Goal: Check status: Check status

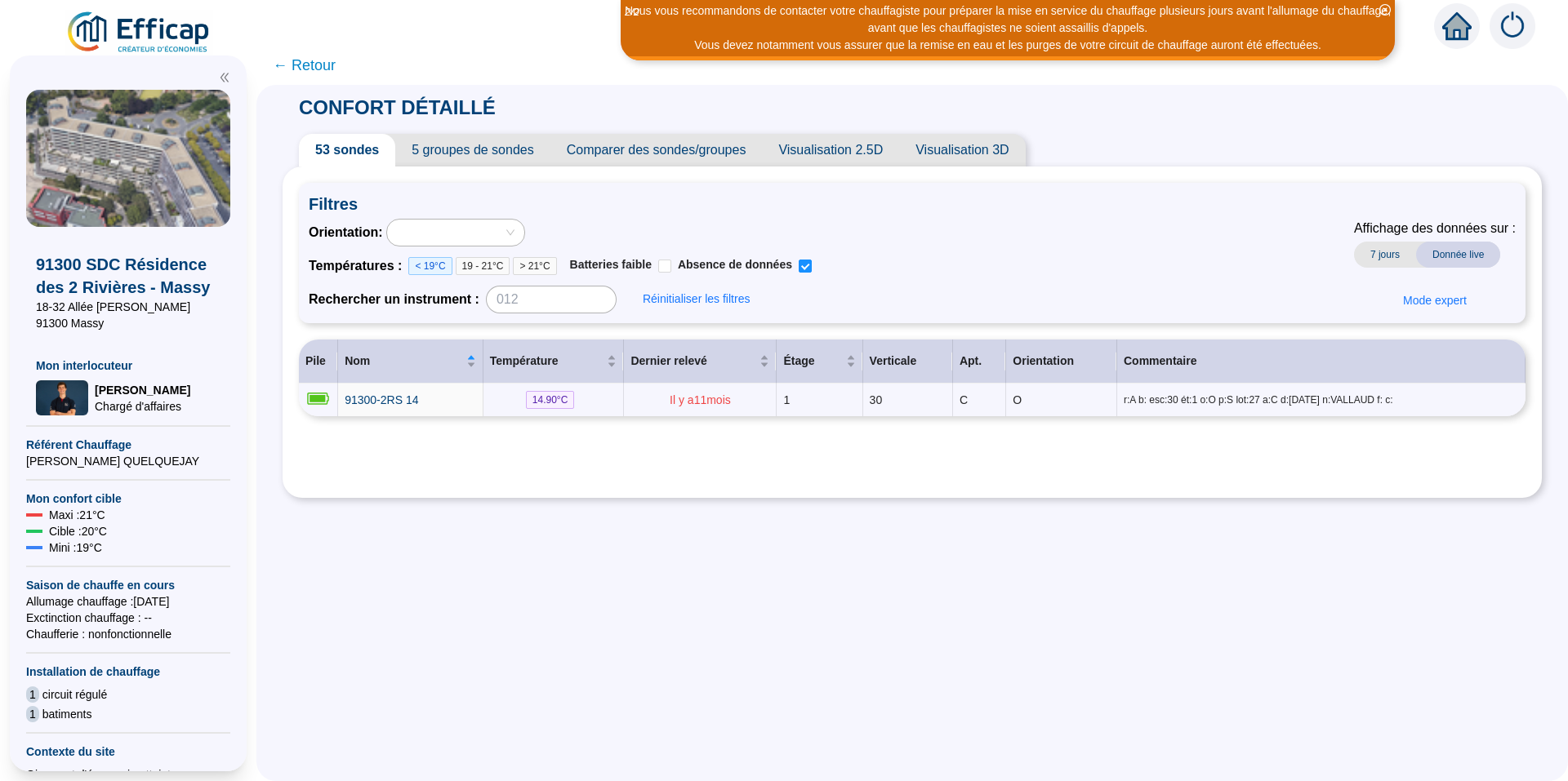
click at [488, 265] on span "19 - 21°C" at bounding box center [482, 266] width 54 height 18
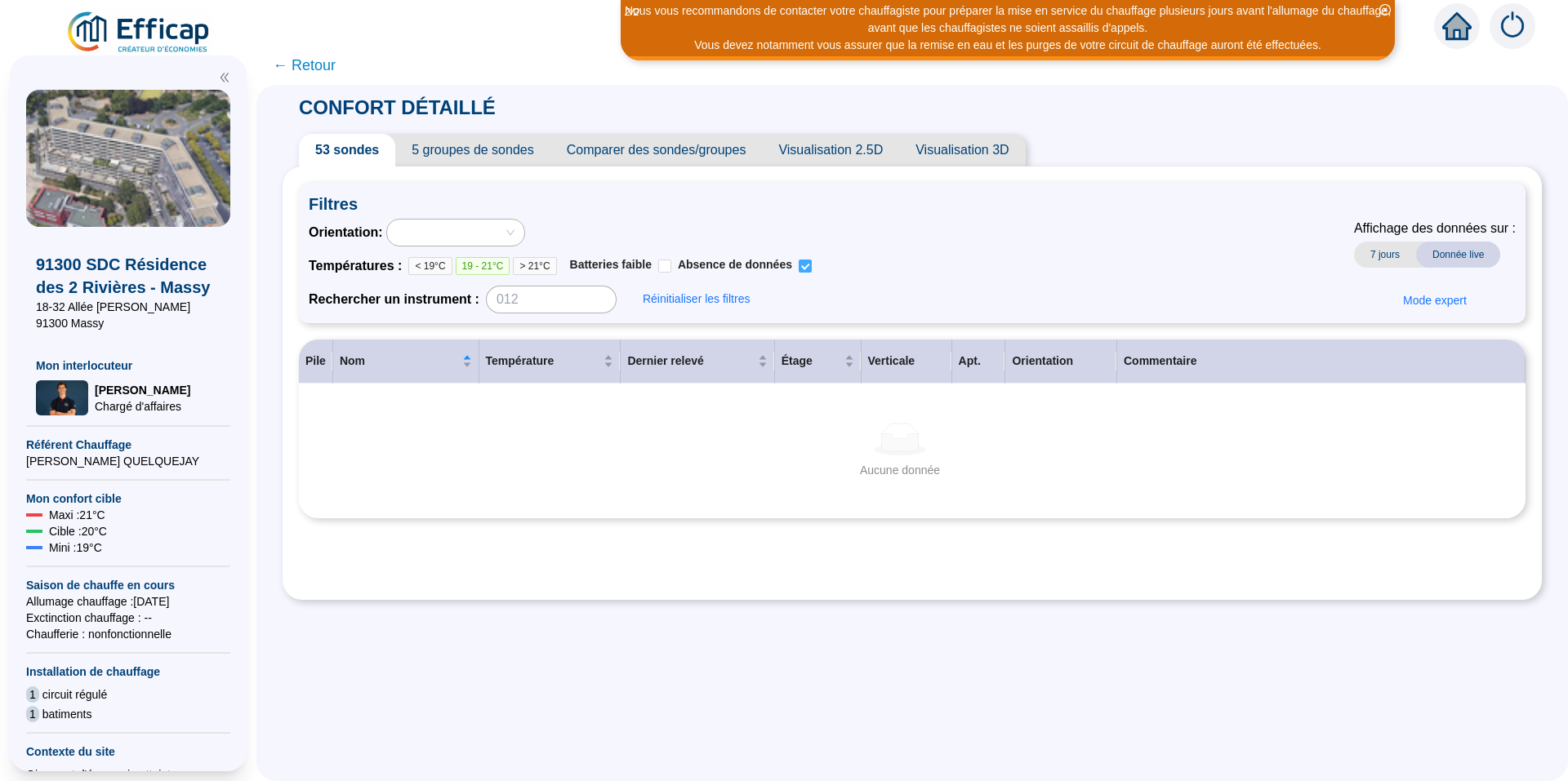
click at [812, 271] on input "Absence de données" at bounding box center [805, 265] width 13 height 13
checkbox input "false"
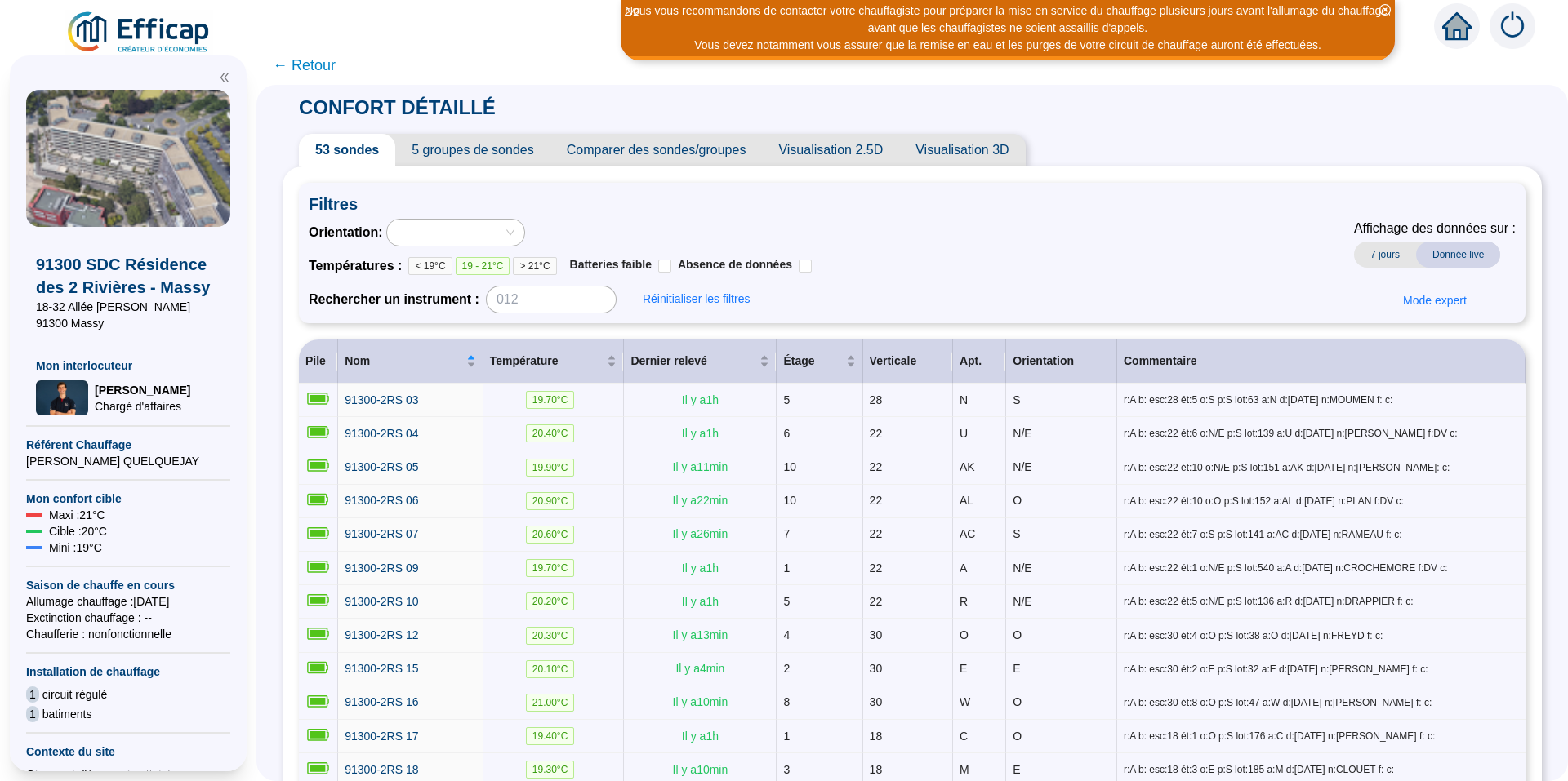
click at [491, 233] on div at bounding box center [446, 233] width 114 height 23
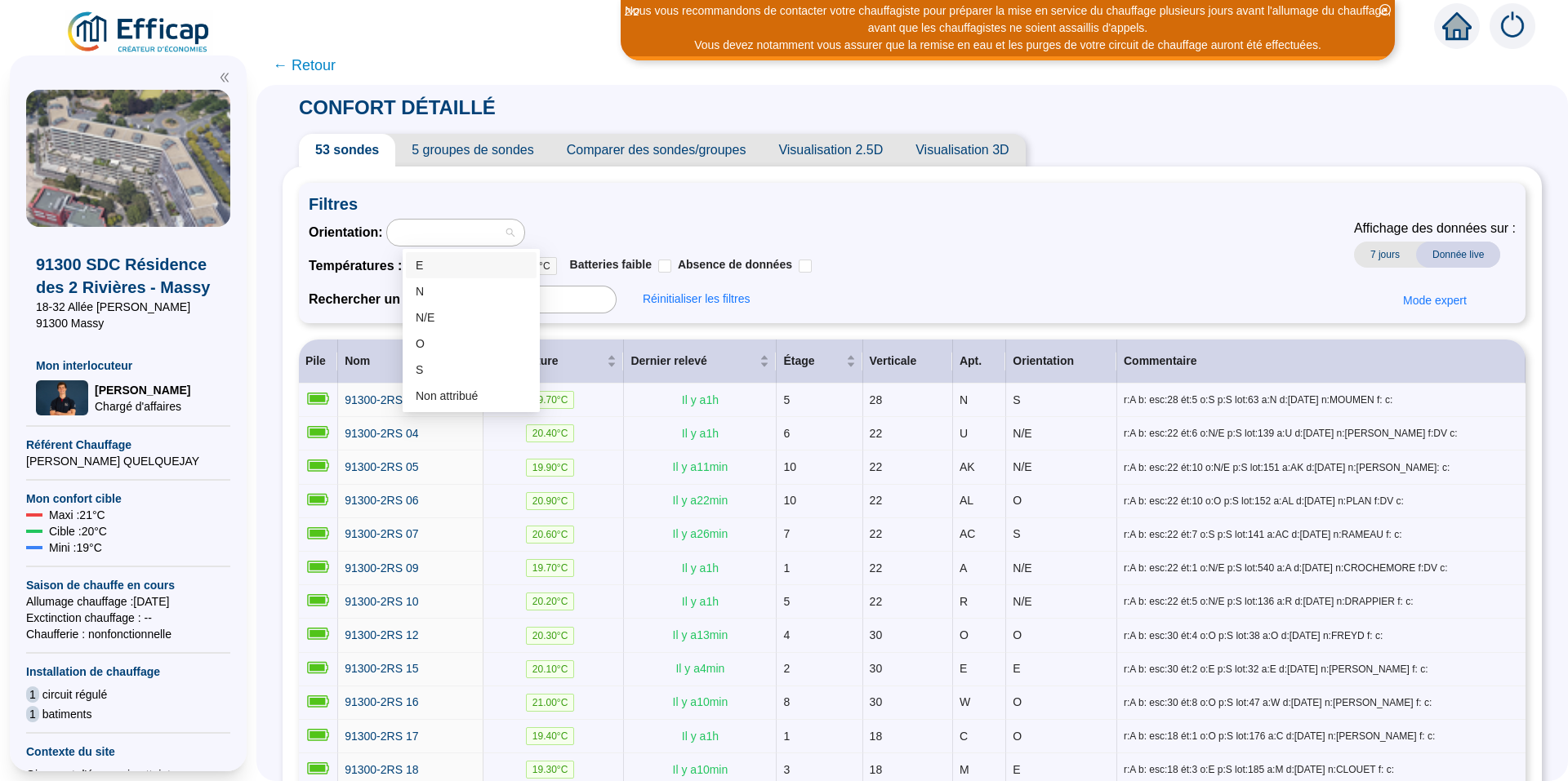
click at [426, 268] on div "E" at bounding box center [471, 265] width 111 height 17
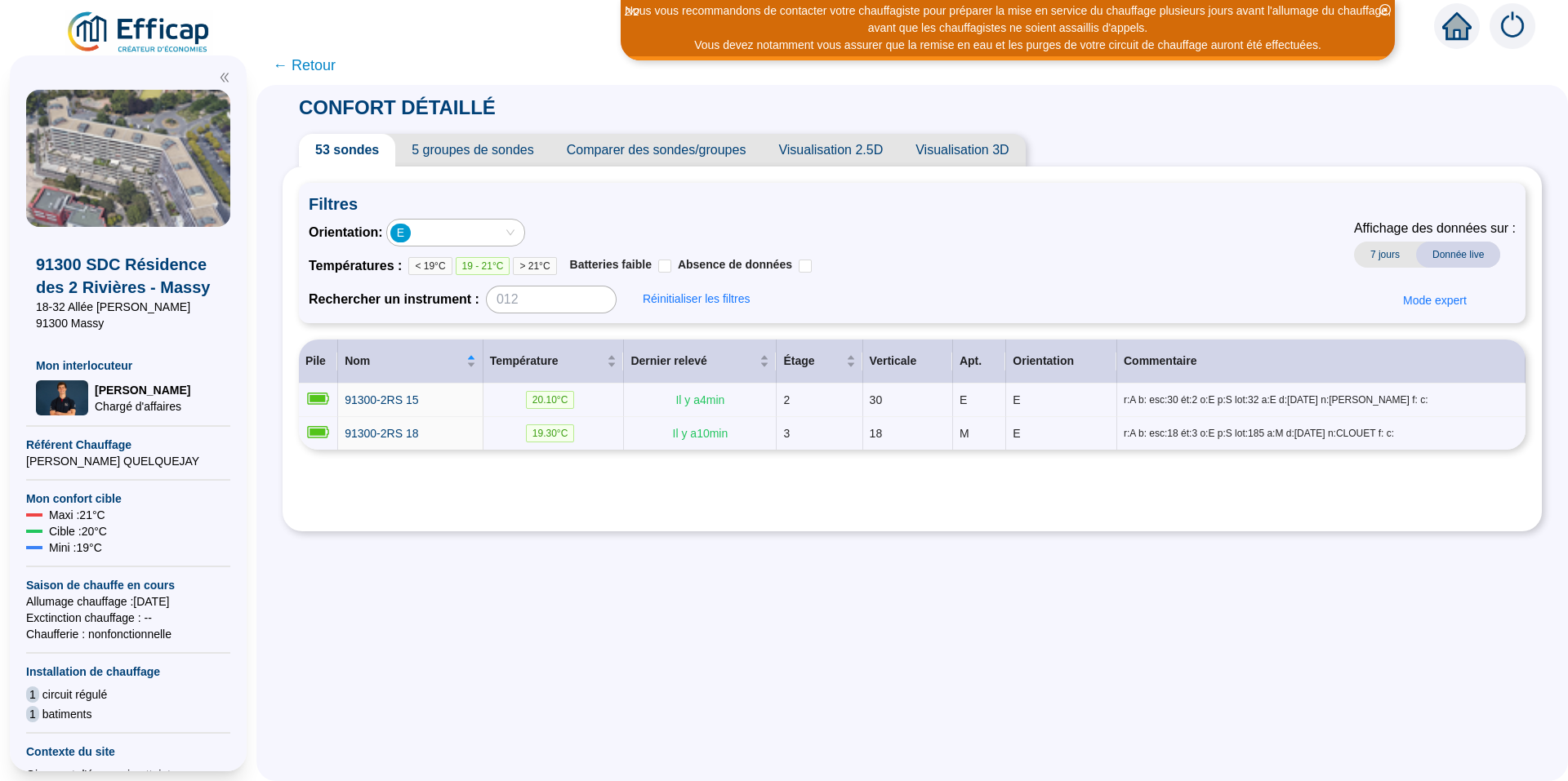
click at [483, 232] on div "E" at bounding box center [446, 233] width 114 height 23
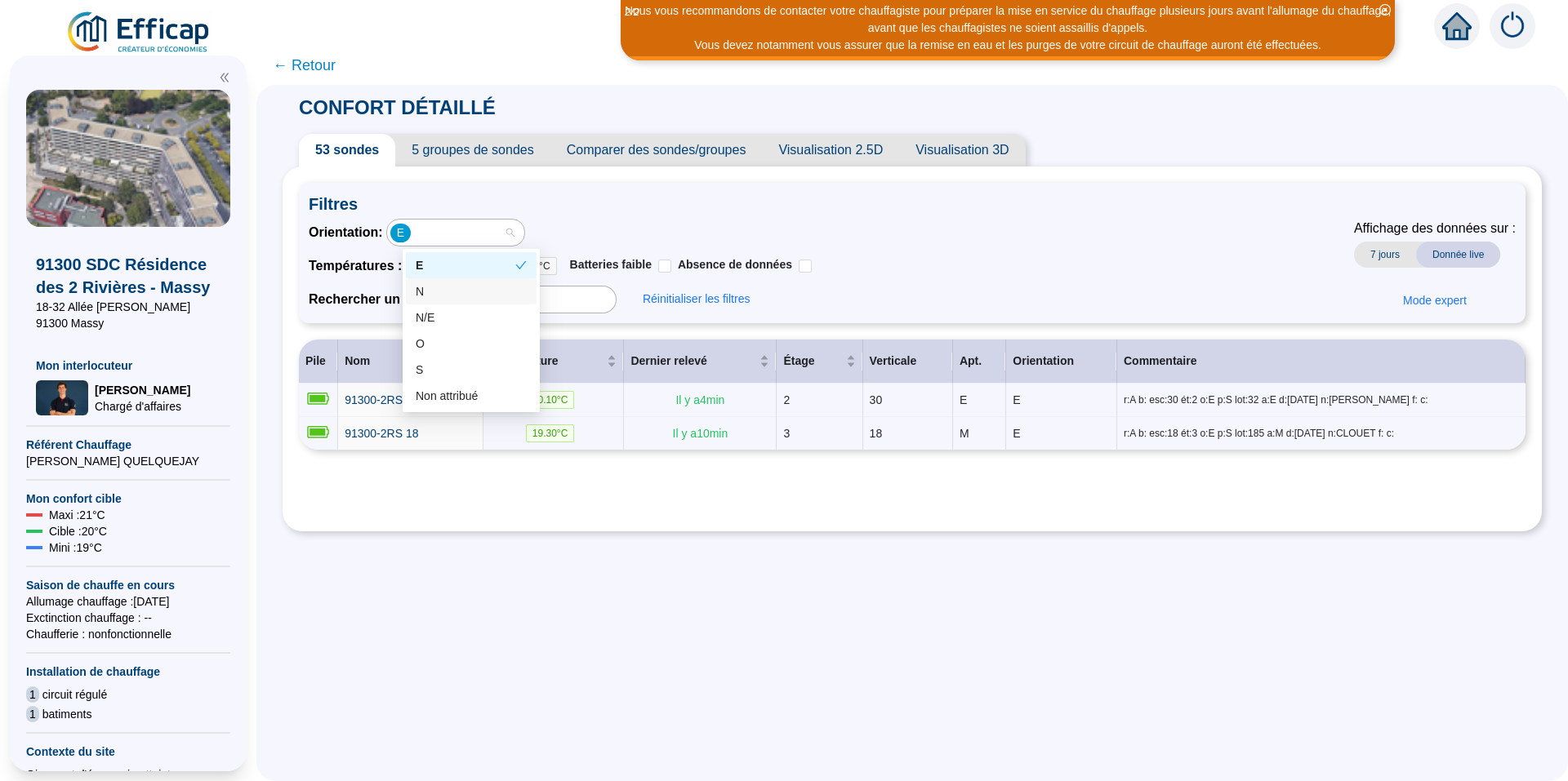
click at [446, 292] on div "N" at bounding box center [471, 291] width 111 height 17
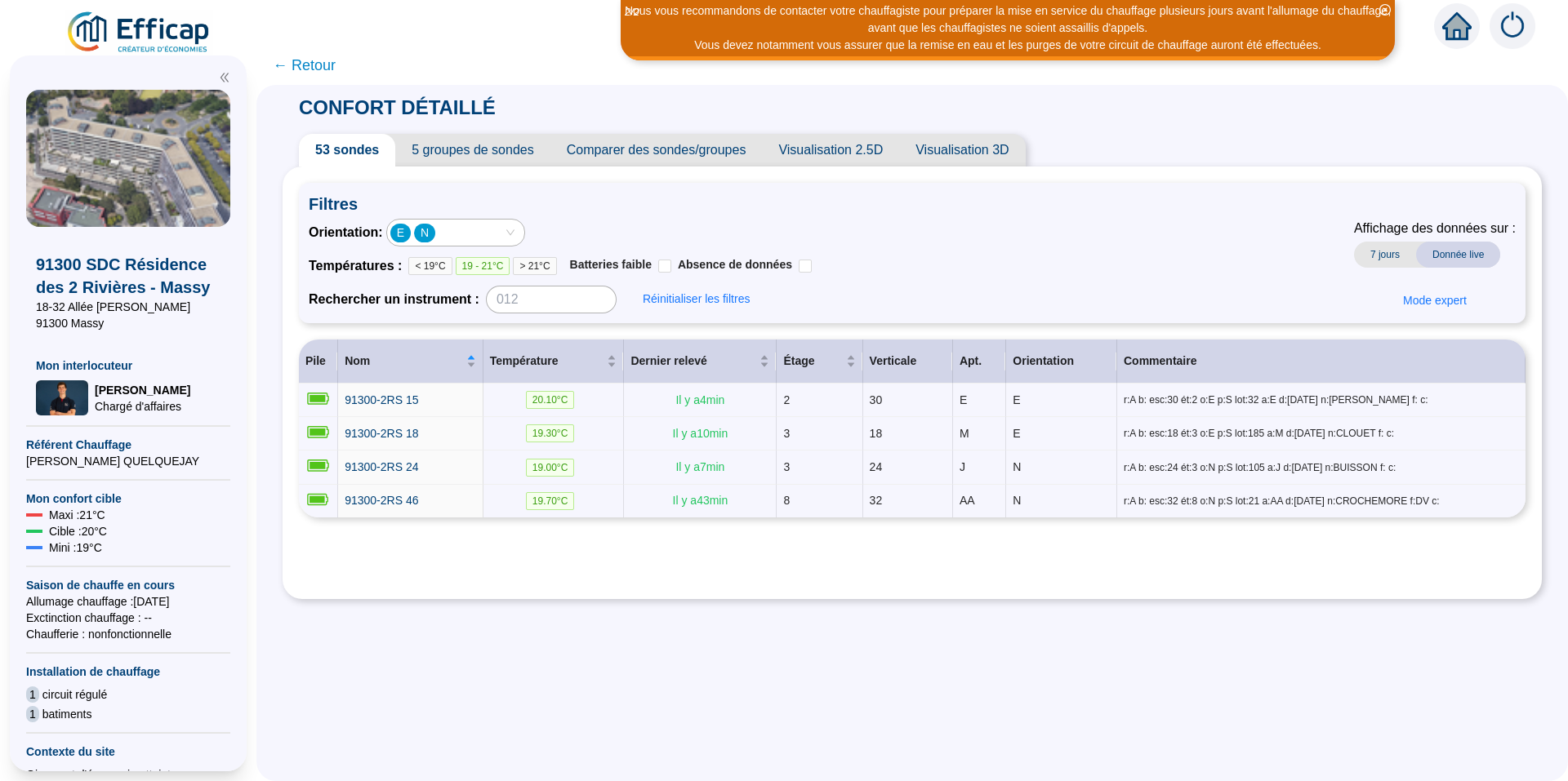
click at [464, 236] on div "E N" at bounding box center [446, 233] width 114 height 23
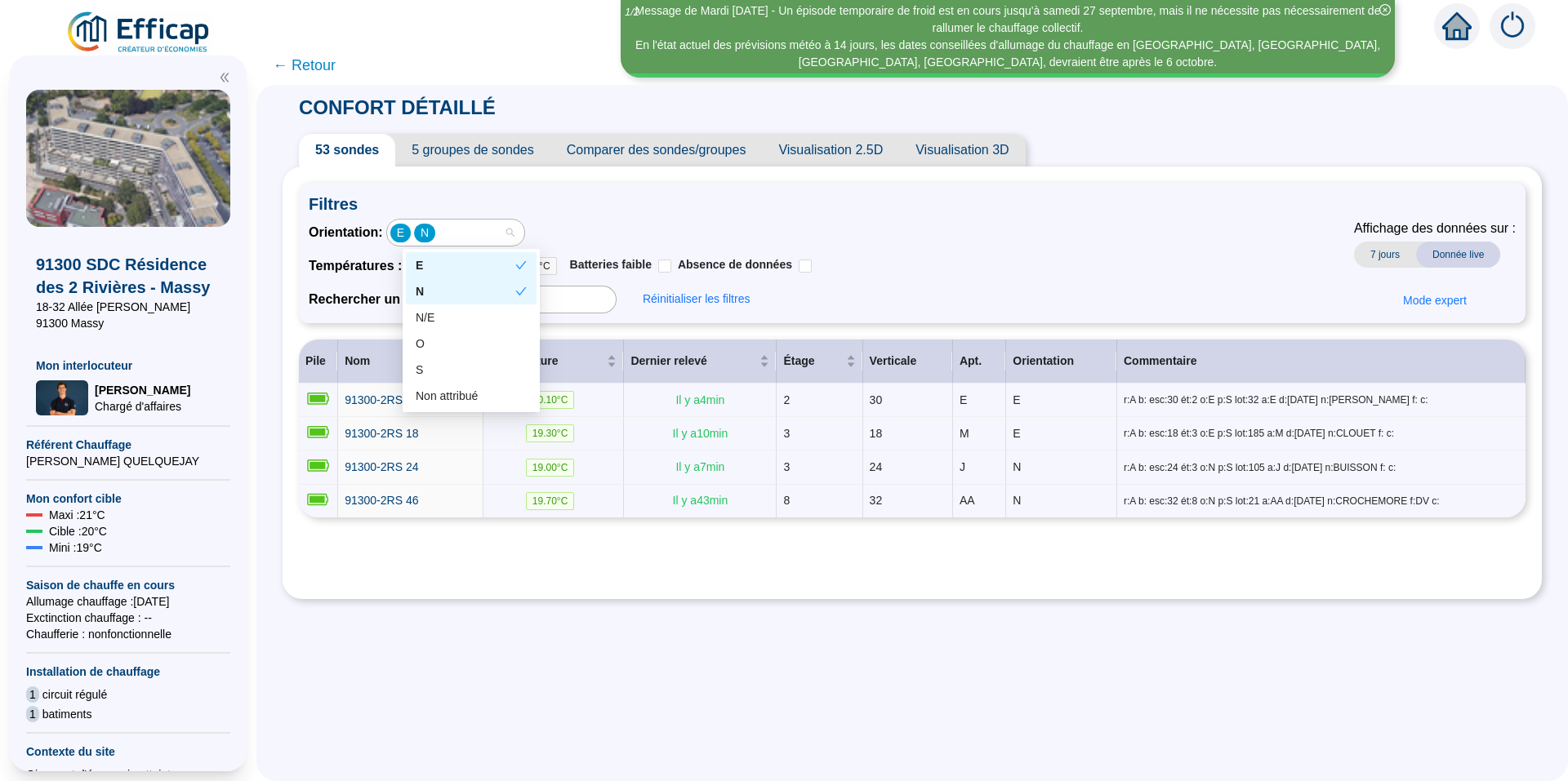
click at [428, 260] on div "E" at bounding box center [465, 265] width 100 height 17
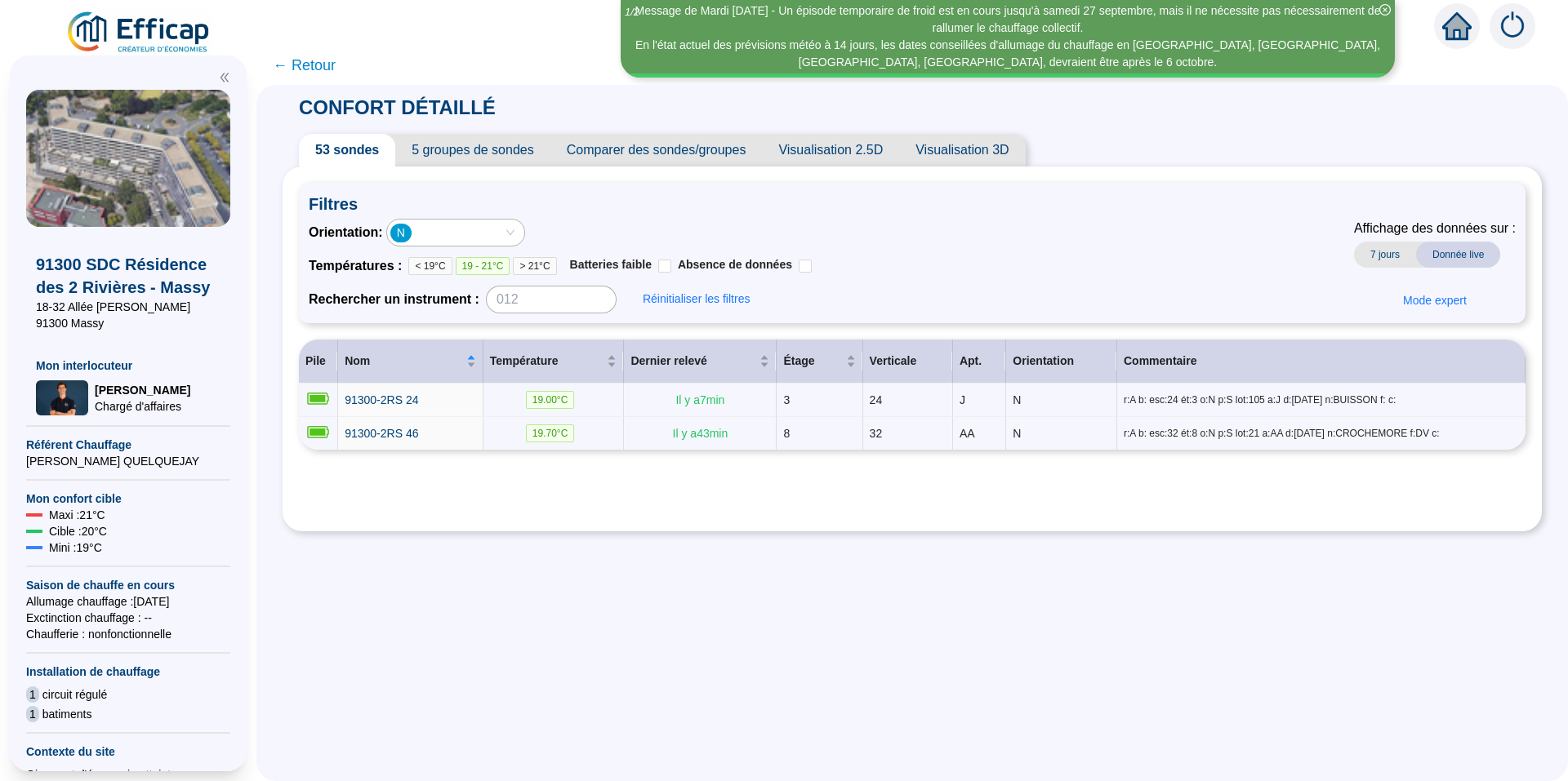
click at [445, 235] on div "N" at bounding box center [446, 233] width 114 height 23
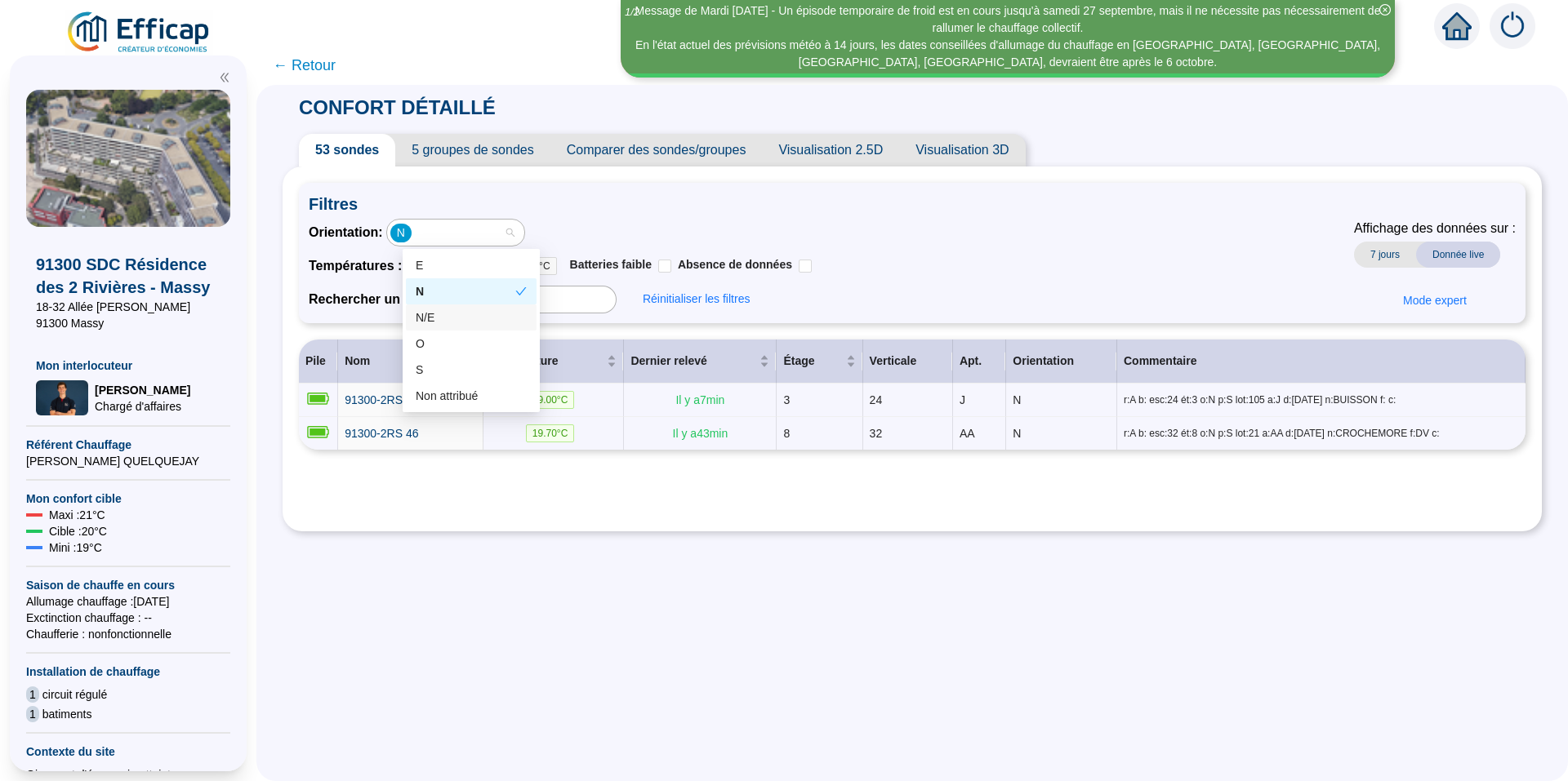
click at [441, 320] on div "N/E" at bounding box center [471, 318] width 111 height 17
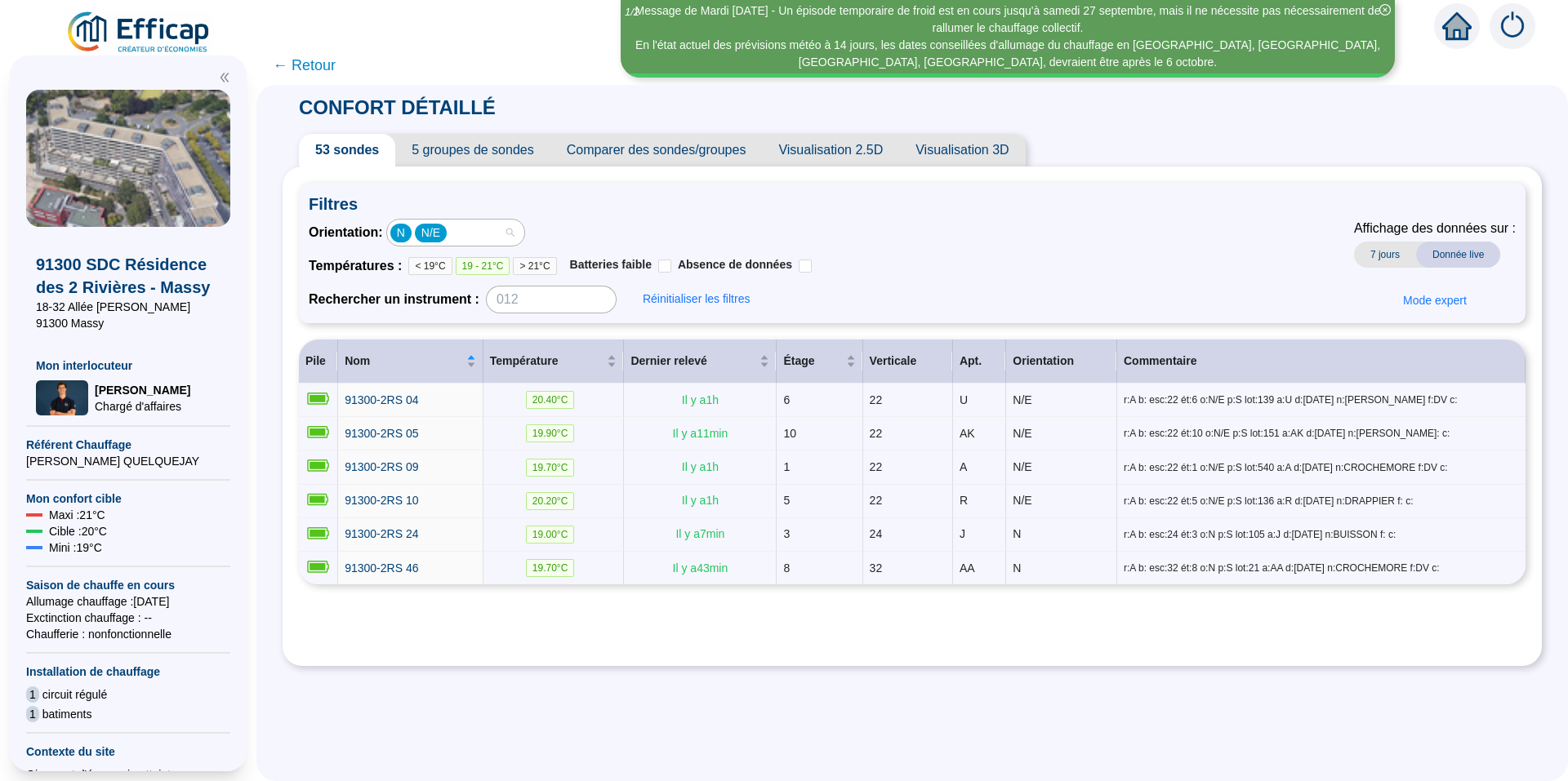
click at [478, 231] on div "N N/E" at bounding box center [446, 233] width 114 height 23
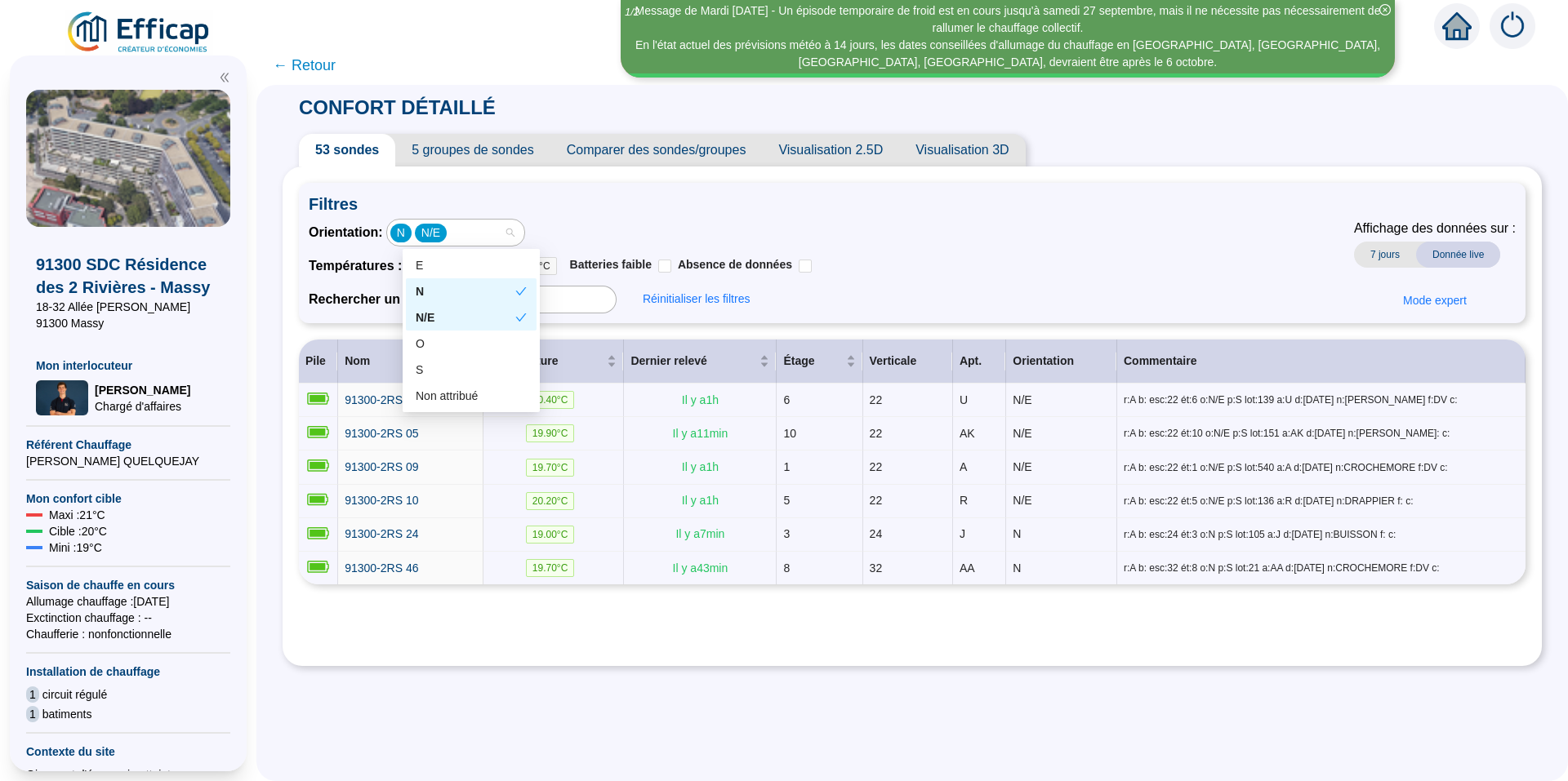
click at [445, 317] on div "N/E" at bounding box center [465, 318] width 100 height 17
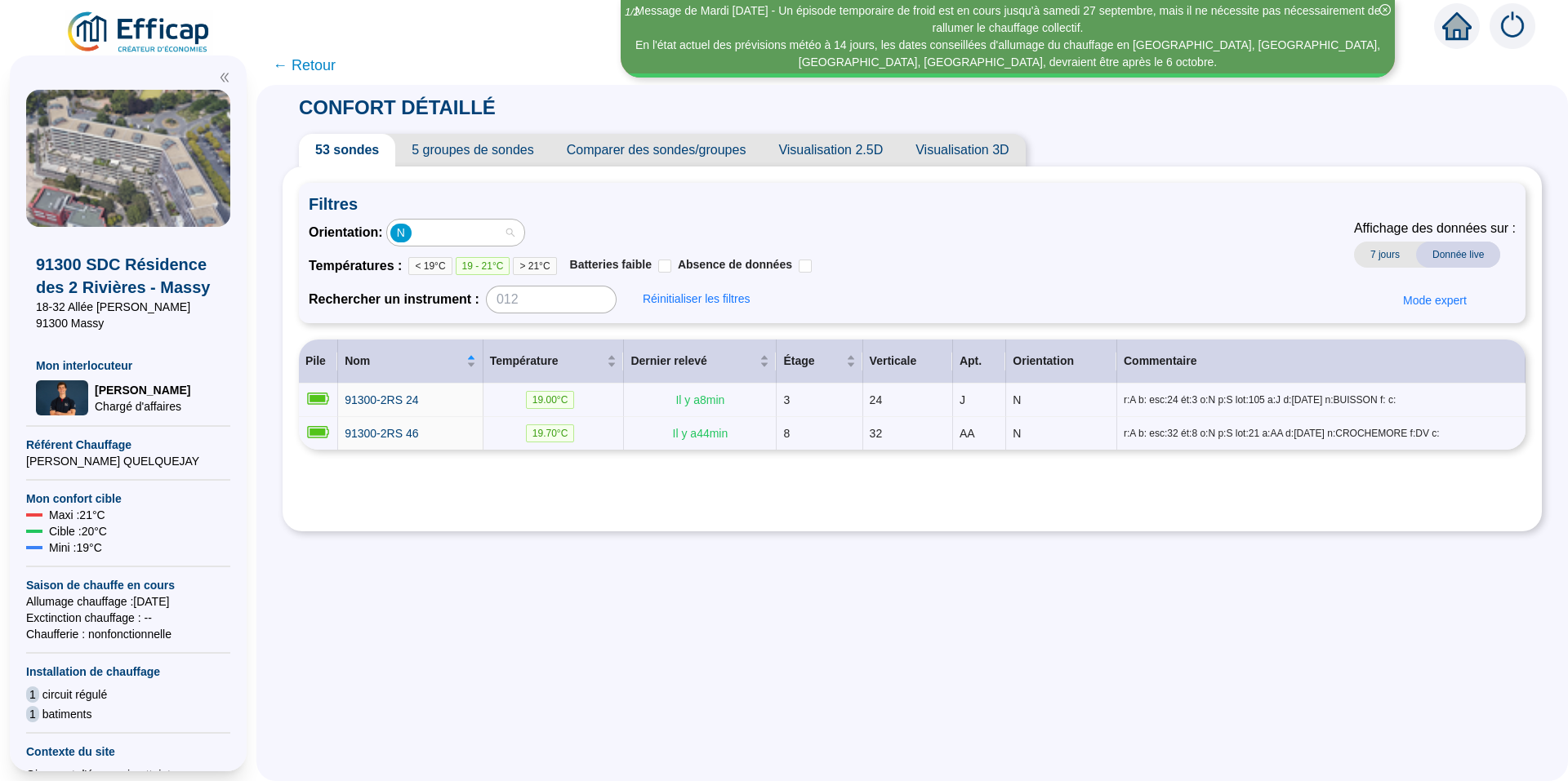
click at [455, 237] on div "N" at bounding box center [446, 233] width 114 height 23
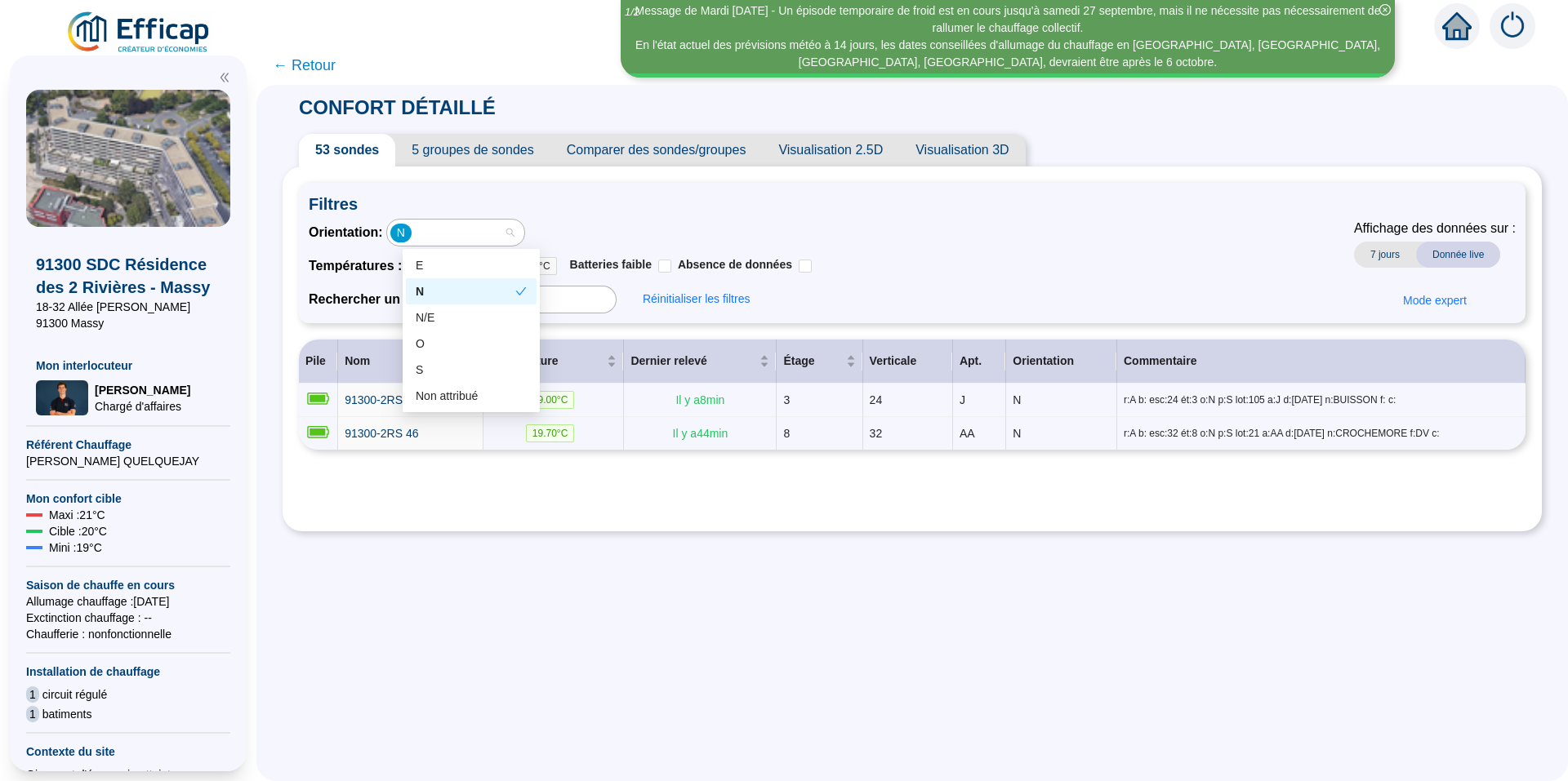
click at [455, 296] on div "N" at bounding box center [465, 291] width 100 height 17
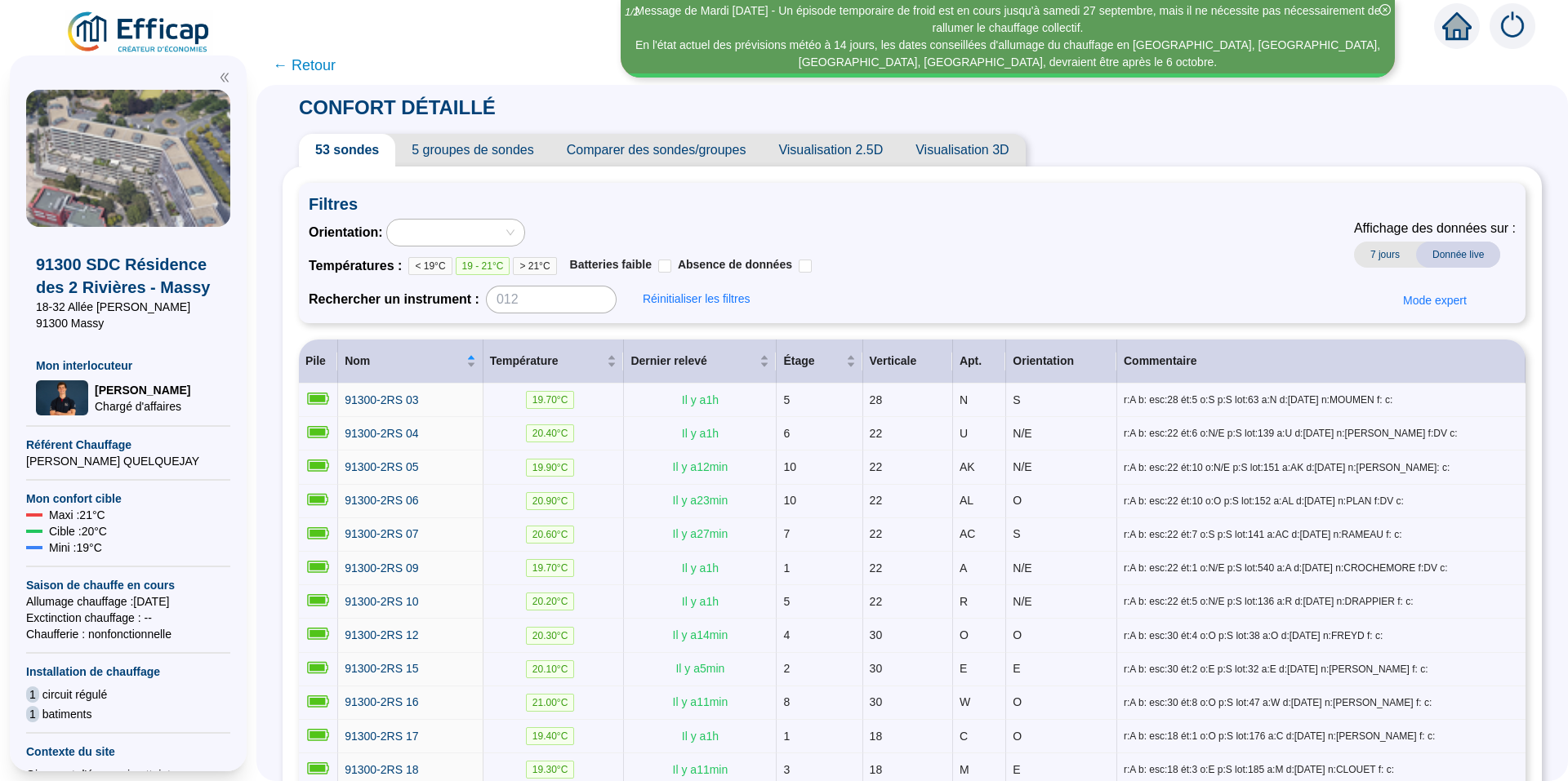
click at [450, 234] on div at bounding box center [446, 233] width 114 height 23
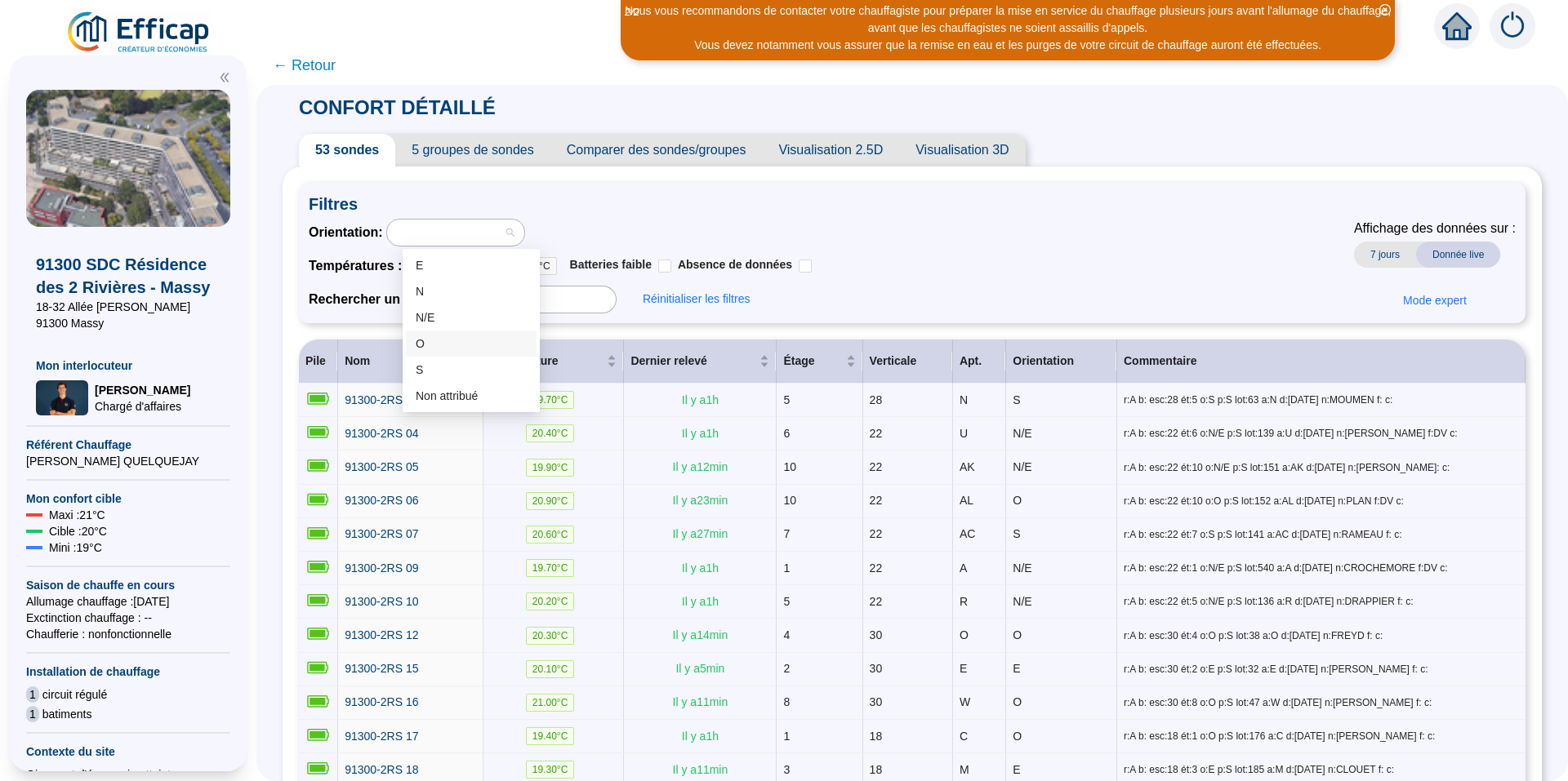
click at [441, 341] on div "O" at bounding box center [471, 343] width 111 height 17
